Goal: Navigation & Orientation: Understand site structure

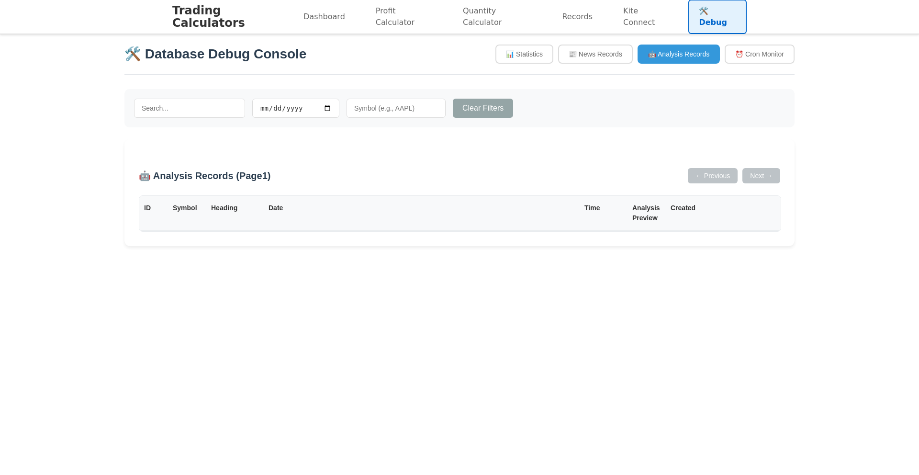
click at [368, 67] on div "🛠️ Database Debug Console 📊 Statistics 📰 News Records 🤖 Analysis Records ⏰ Cron…" at bounding box center [459, 59] width 670 height 31
click at [320, 20] on link "Dashboard" at bounding box center [324, 16] width 63 height 23
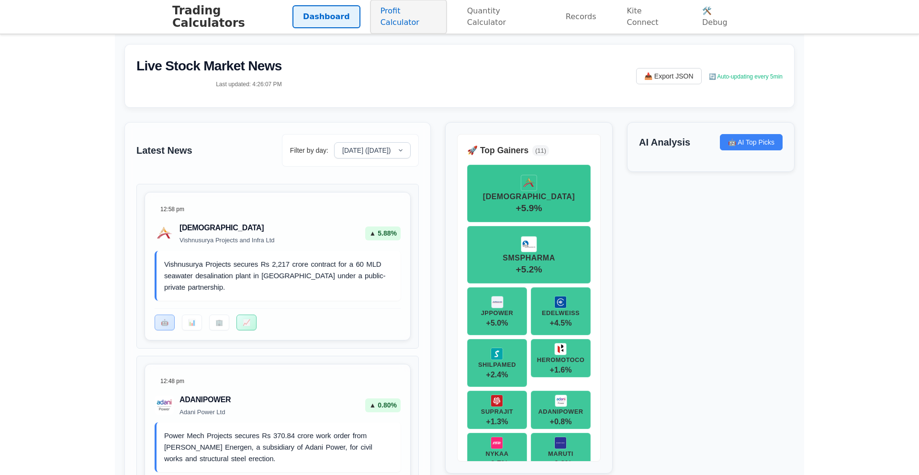
click at [423, 25] on link "Profit Calculator" at bounding box center [408, 17] width 77 height 34
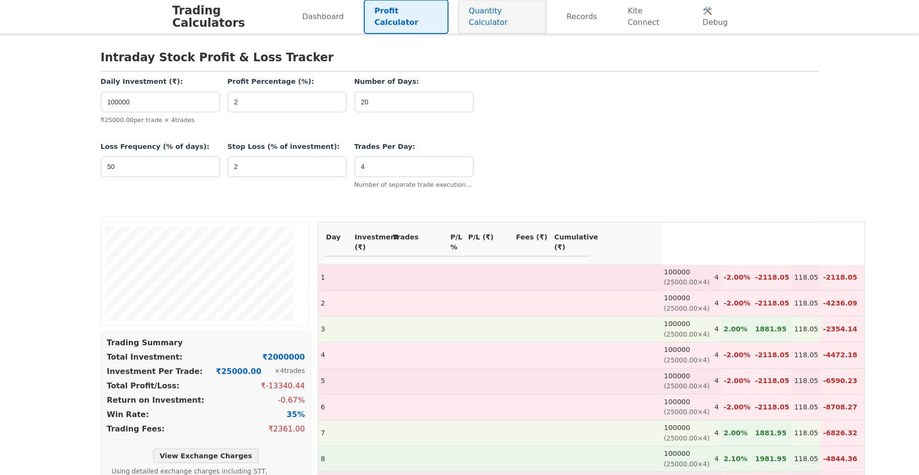
click at [516, 20] on link "Quantity Calculator" at bounding box center [502, 17] width 88 height 34
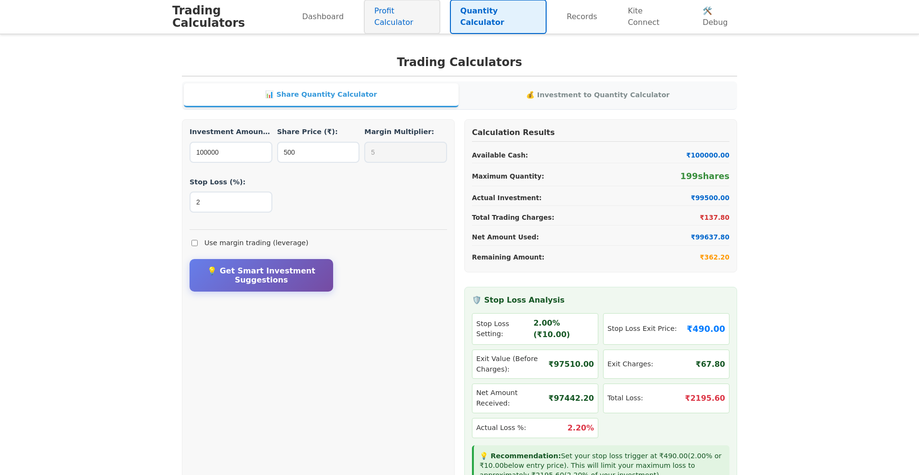
click at [429, 19] on link "Profit Calculator" at bounding box center [402, 17] width 77 height 34
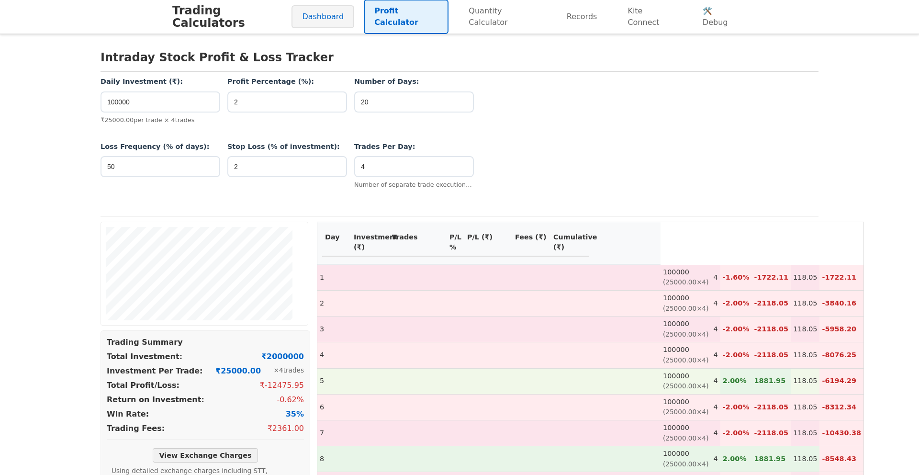
click at [342, 15] on link "Dashboard" at bounding box center [322, 16] width 63 height 23
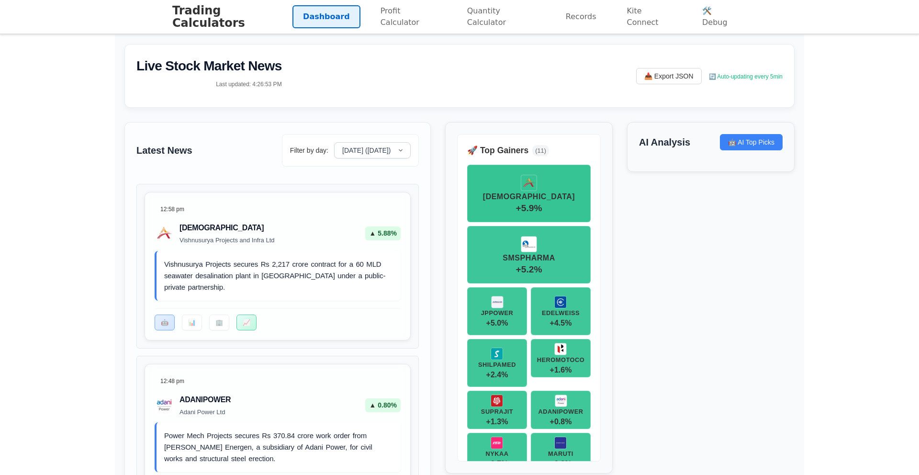
click at [262, 11] on h1 "Trading Calculators" at bounding box center [232, 16] width 120 height 25
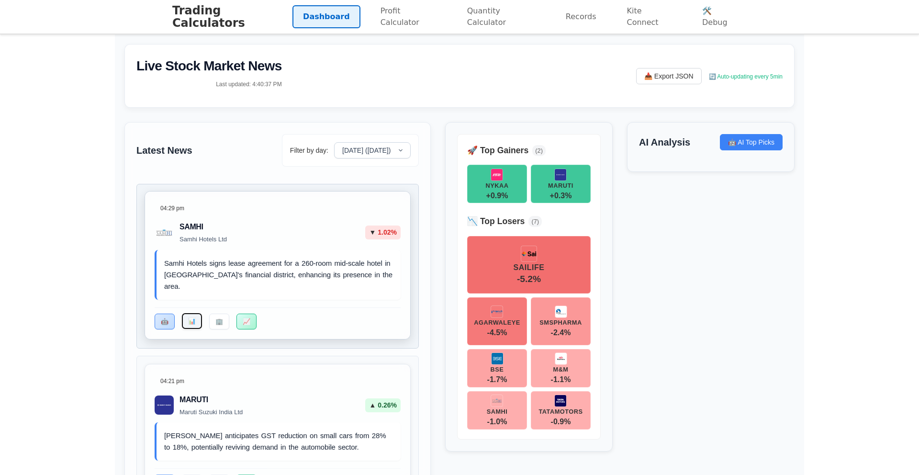
click at [194, 315] on button "📊" at bounding box center [192, 321] width 20 height 16
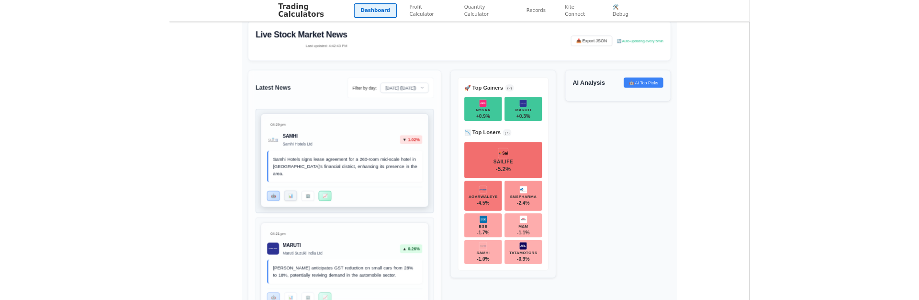
scroll to position [29, 0]
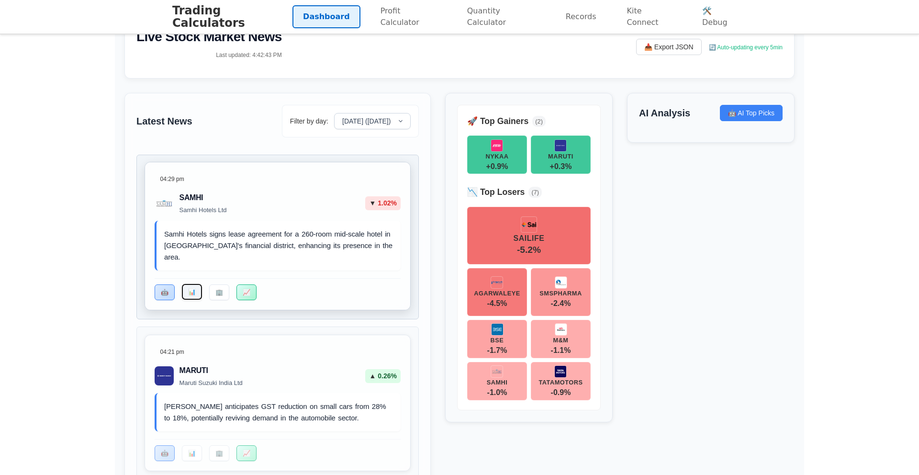
click at [193, 291] on button "📊" at bounding box center [192, 292] width 20 height 16
click at [216, 293] on button "🏢" at bounding box center [219, 292] width 20 height 16
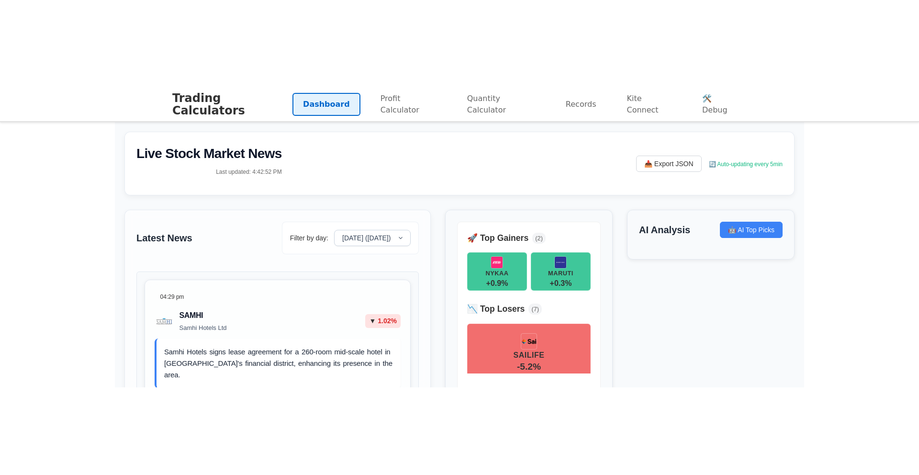
scroll to position [82, 0]
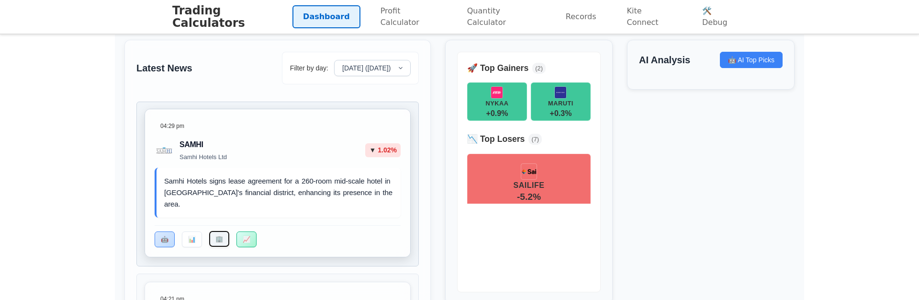
click at [215, 237] on button "🏢" at bounding box center [219, 239] width 20 height 16
click at [188, 239] on button "📊" at bounding box center [192, 239] width 20 height 16
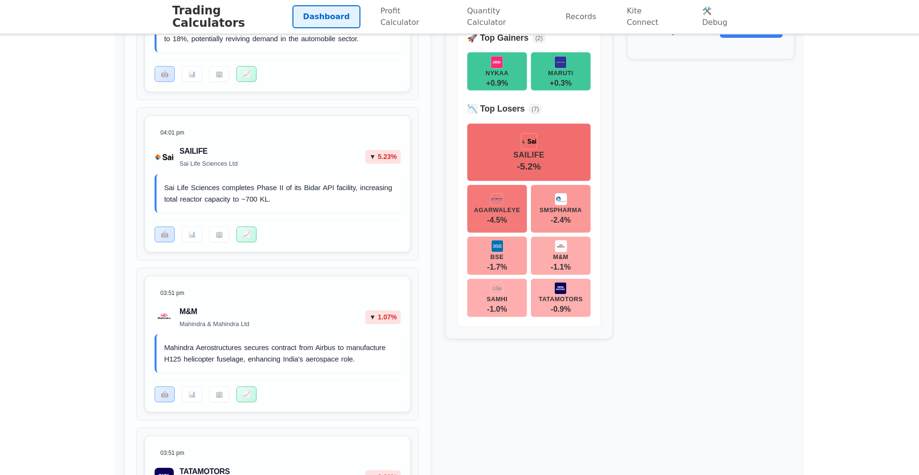
scroll to position [0, 0]
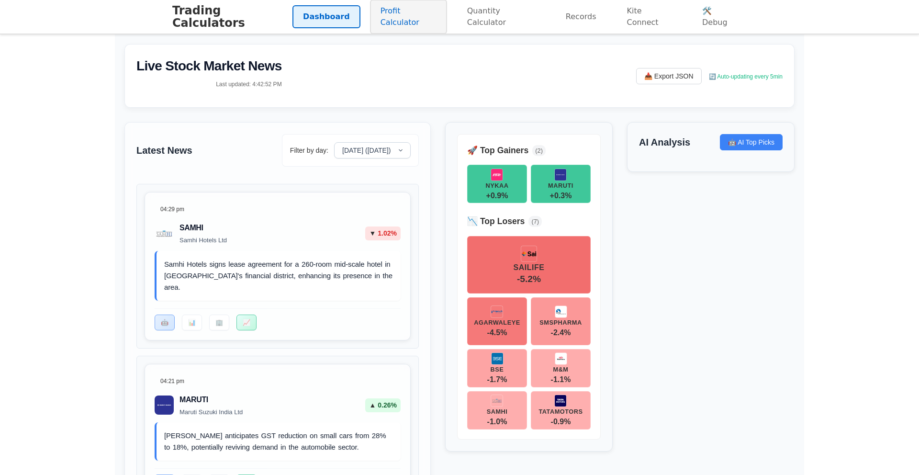
click at [409, 10] on link "Profit Calculator" at bounding box center [408, 17] width 77 height 34
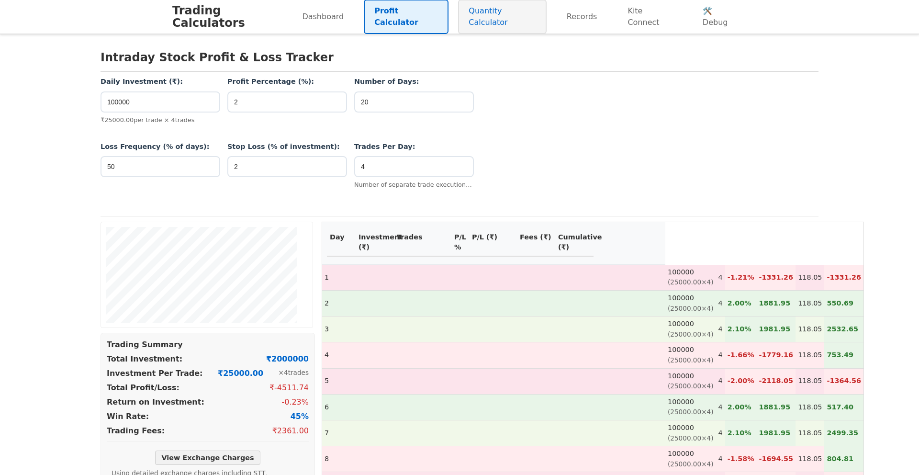
click at [504, 13] on link "Quantity Calculator" at bounding box center [502, 17] width 88 height 34
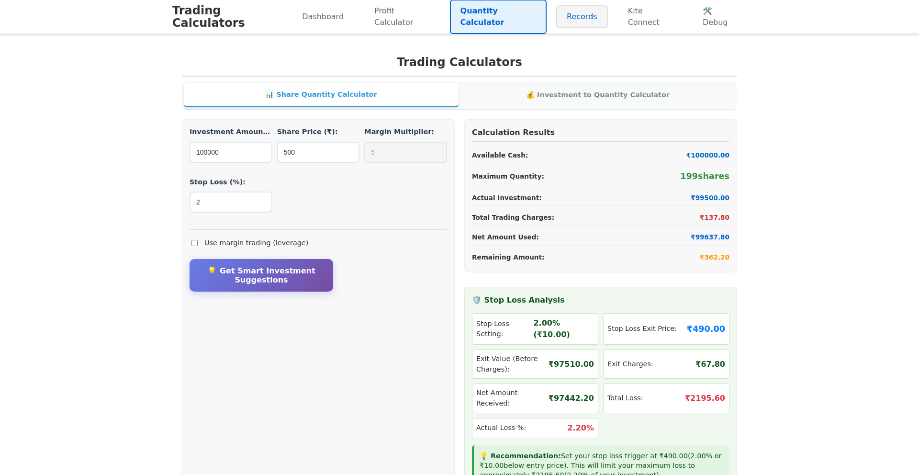
click at [597, 14] on link "Records" at bounding box center [582, 16] width 52 height 23
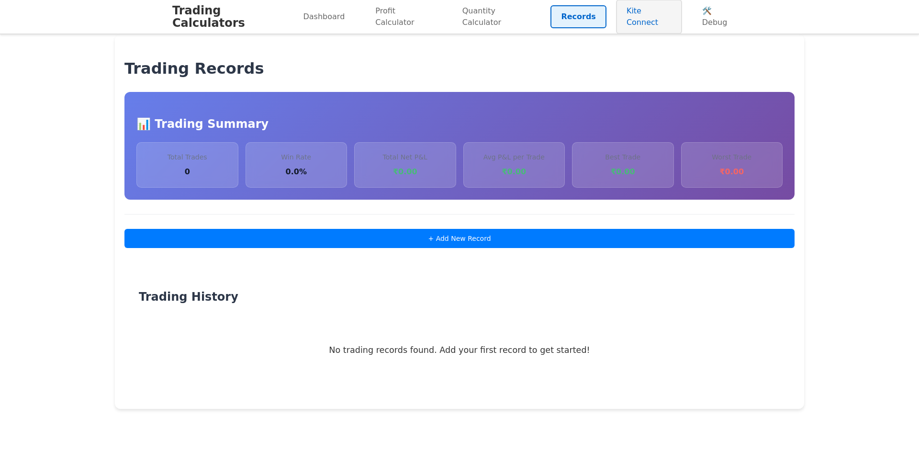
click at [632, 15] on link "Kite Connect" at bounding box center [649, 17] width 66 height 34
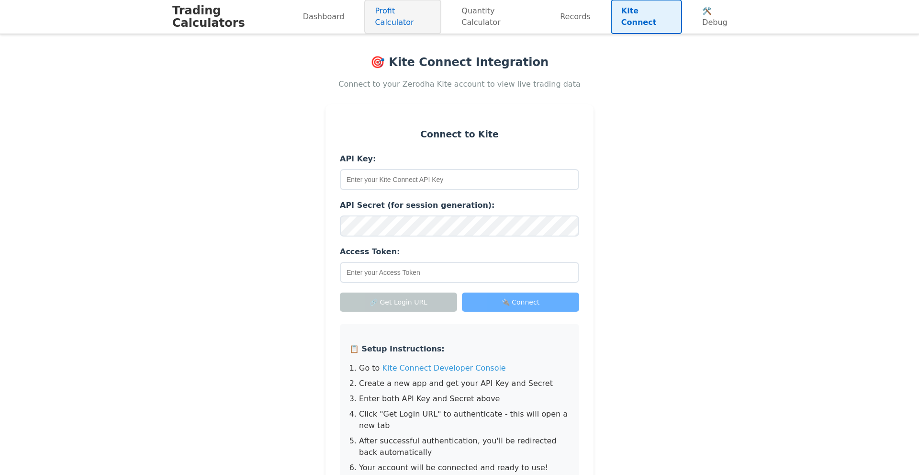
click at [427, 21] on link "Profit Calculator" at bounding box center [402, 17] width 77 height 34
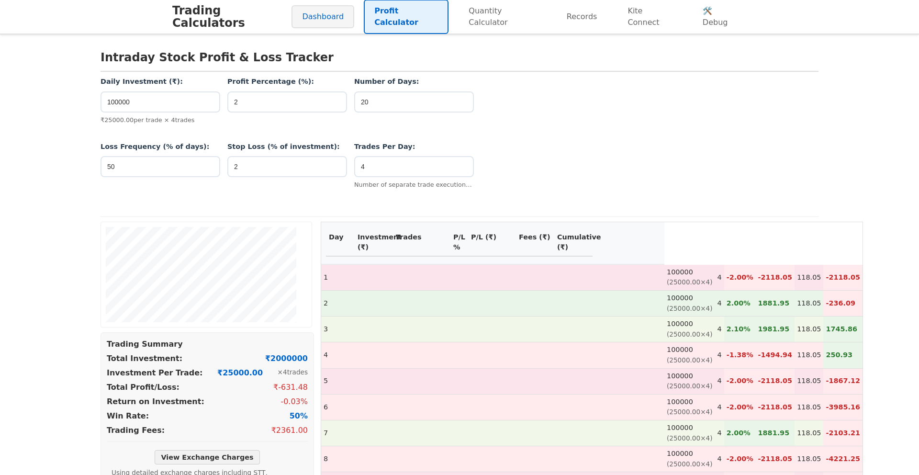
click at [321, 22] on link "Dashboard" at bounding box center [322, 16] width 63 height 23
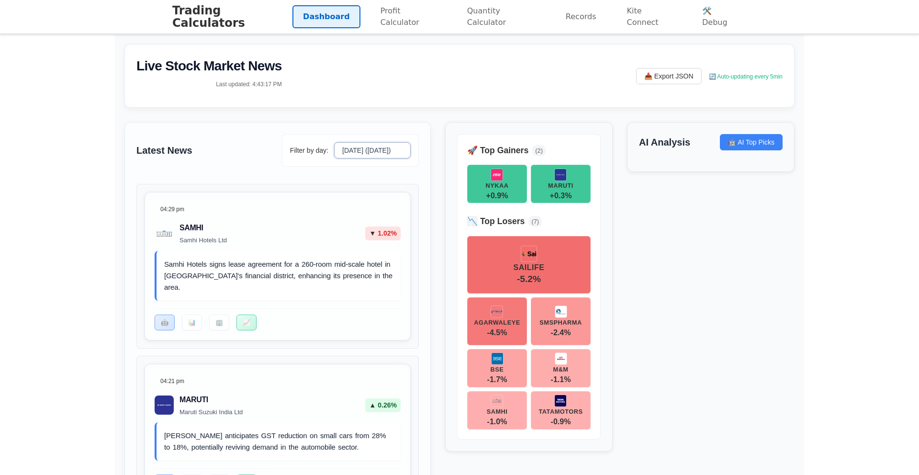
click at [396, 150] on select "[DATE] ([DATE])" at bounding box center [372, 150] width 77 height 16
click at [177, 95] on div "Live Stock Market News Last updated: 4:43:17 PM" at bounding box center [209, 76] width 146 height 40
click at [227, 13] on h1 "Trading Calculators" at bounding box center [232, 16] width 120 height 25
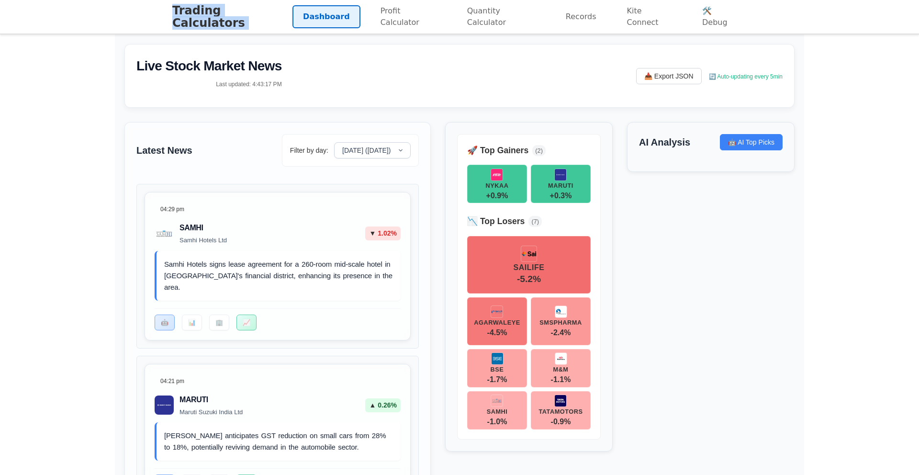
click at [237, 13] on h1 "Trading Calculators" at bounding box center [232, 16] width 120 height 25
drag, startPoint x: 283, startPoint y: 19, endPoint x: 157, endPoint y: 18, distance: 125.4
click at [157, 18] on nav "Trading Calculators Dashboard Profit Calculator Quantity Calculator Records Kit…" at bounding box center [459, 17] width 919 height 34
click at [173, 22] on h1 "Trading Calculators" at bounding box center [232, 16] width 120 height 25
click at [334, 56] on div "Live Stock Market News Last updated: 4:43:17 PM 📥 Export JSON 🔄 Auto-updating e…" at bounding box center [459, 76] width 670 height 64
